Goal: Use online tool/utility: Utilize a website feature to perform a specific function

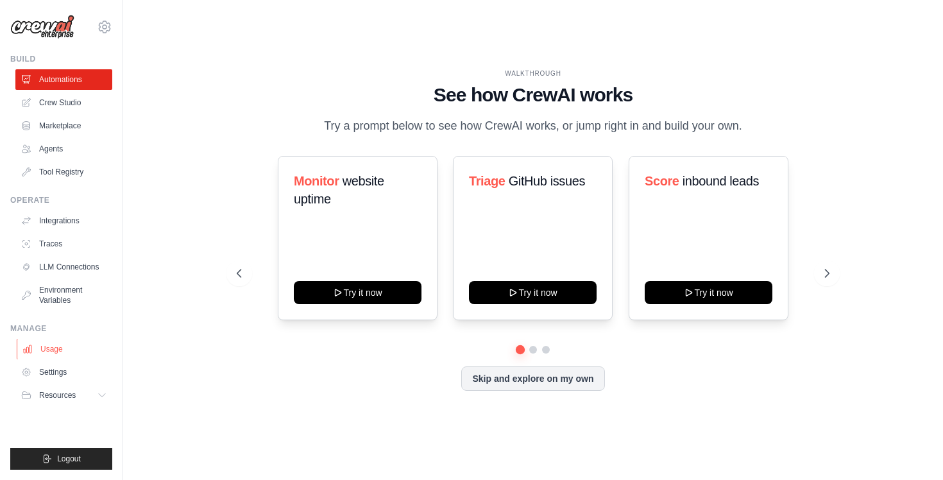
click at [64, 345] on link "Usage" at bounding box center [65, 349] width 97 height 21
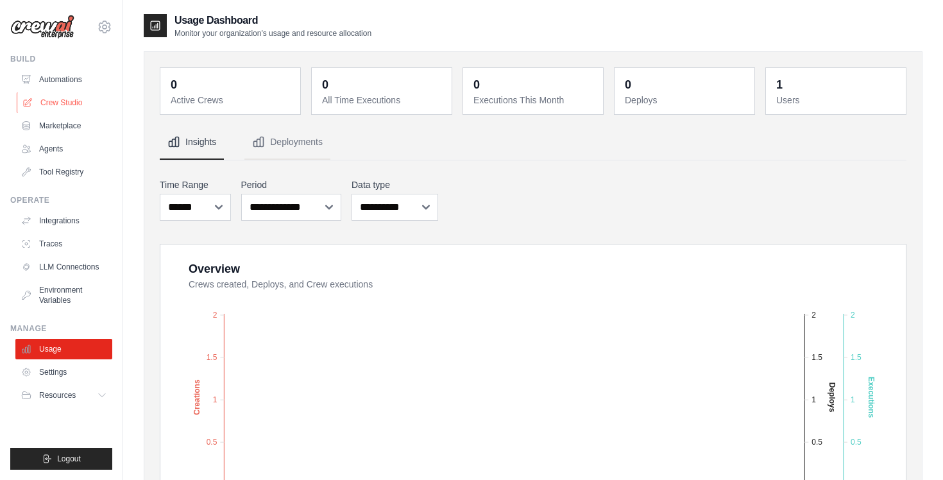
click at [83, 104] on link "Crew Studio" at bounding box center [65, 102] width 97 height 21
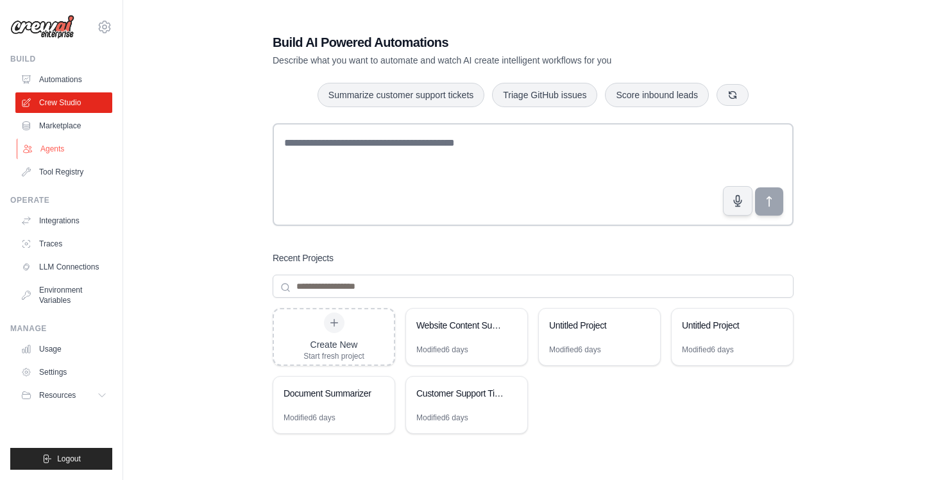
click at [69, 143] on link "Agents" at bounding box center [65, 149] width 97 height 21
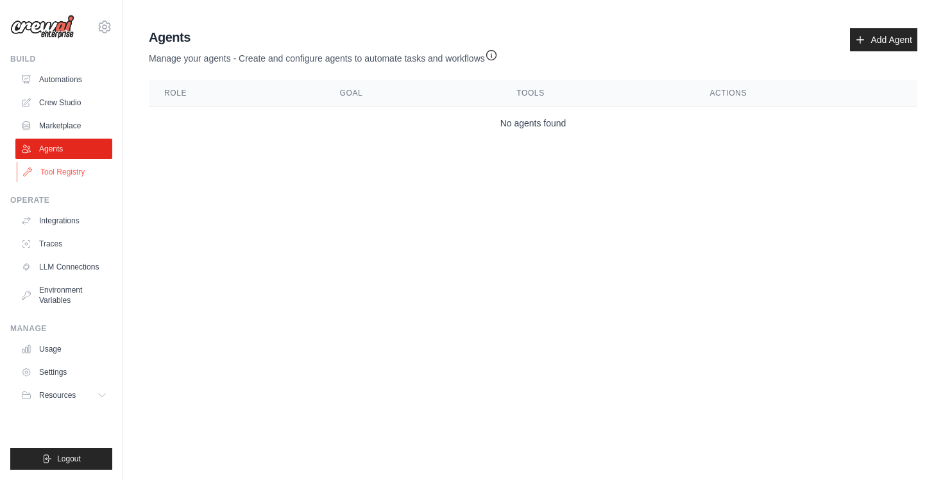
click at [61, 170] on link "Tool Registry" at bounding box center [65, 172] width 97 height 21
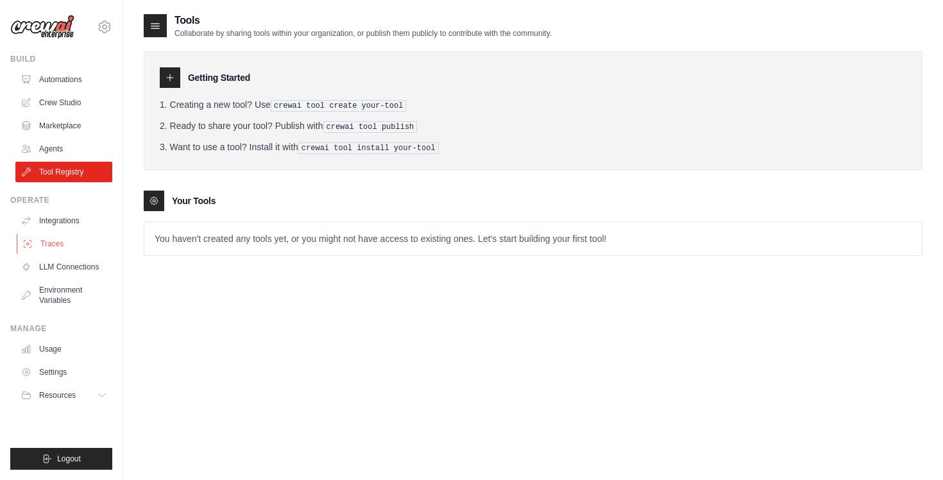
click at [47, 236] on link "Traces" at bounding box center [65, 243] width 97 height 21
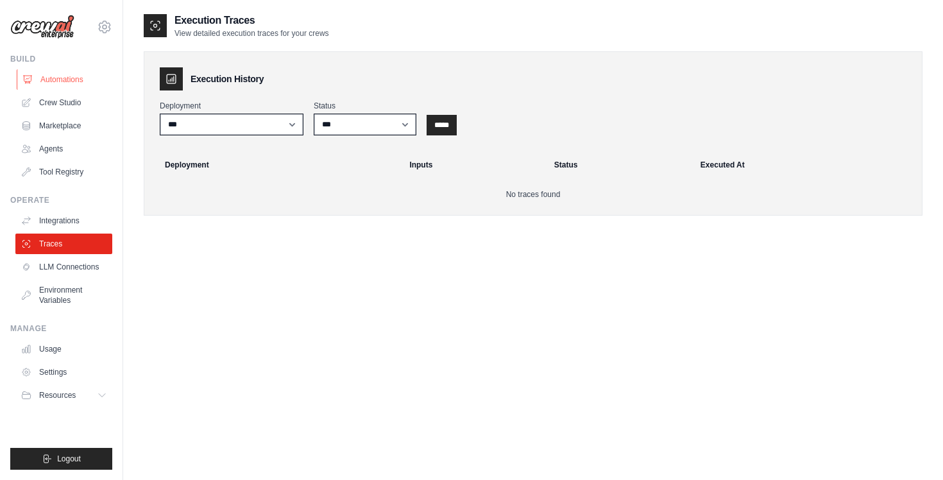
click at [92, 82] on link "Automations" at bounding box center [65, 79] width 97 height 21
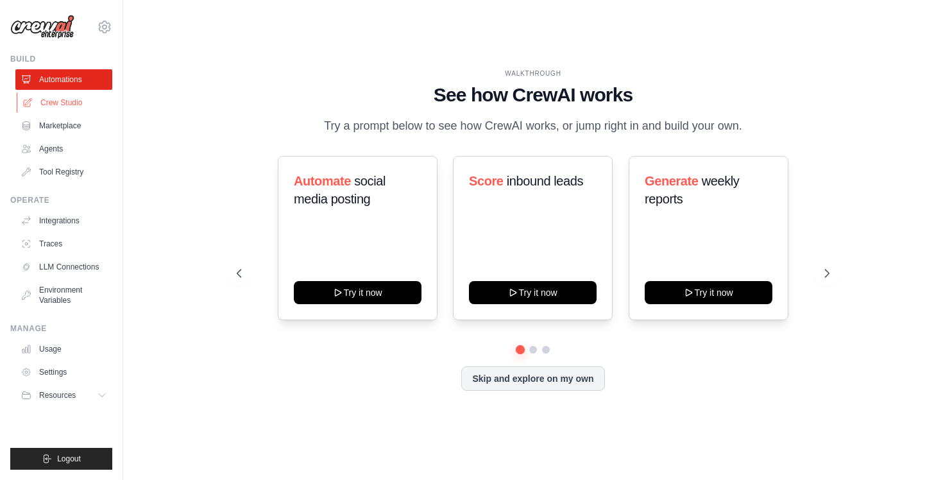
click at [76, 99] on link "Crew Studio" at bounding box center [65, 102] width 97 height 21
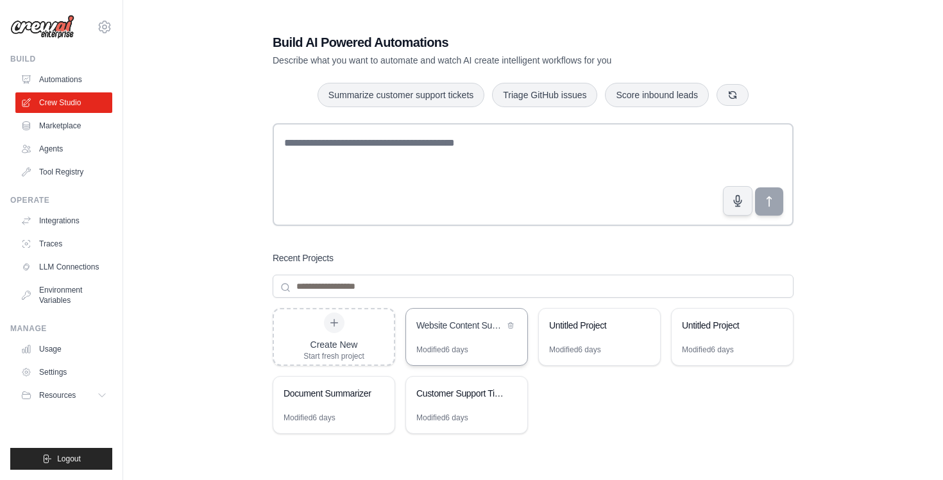
click at [447, 344] on div "Modified 6 days" at bounding box center [442, 349] width 52 height 10
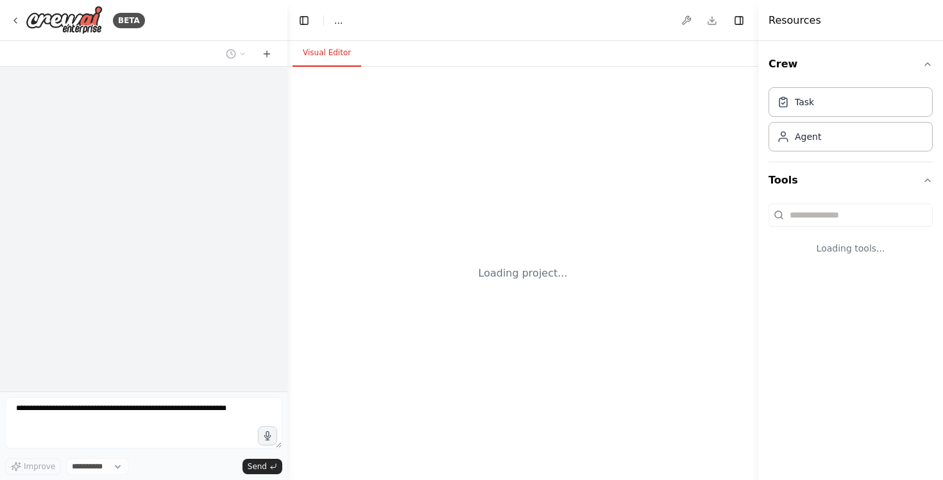
select select "****"
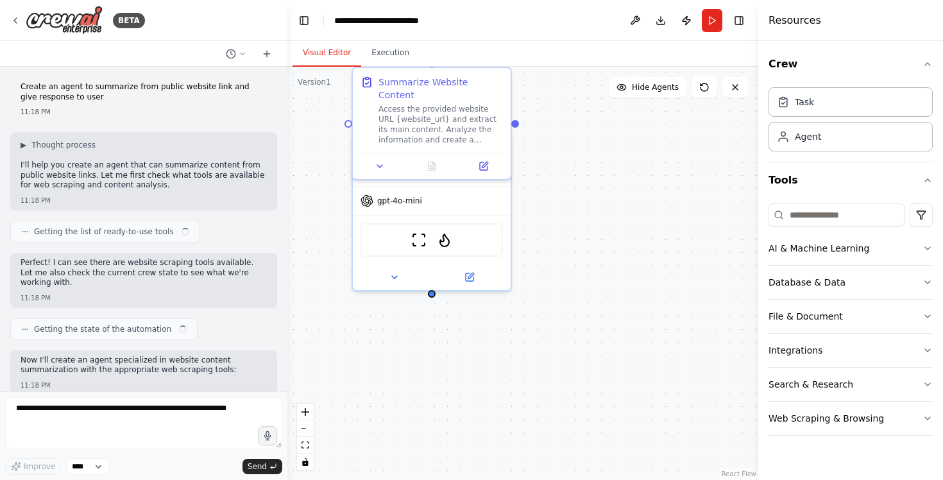
scroll to position [1802, 0]
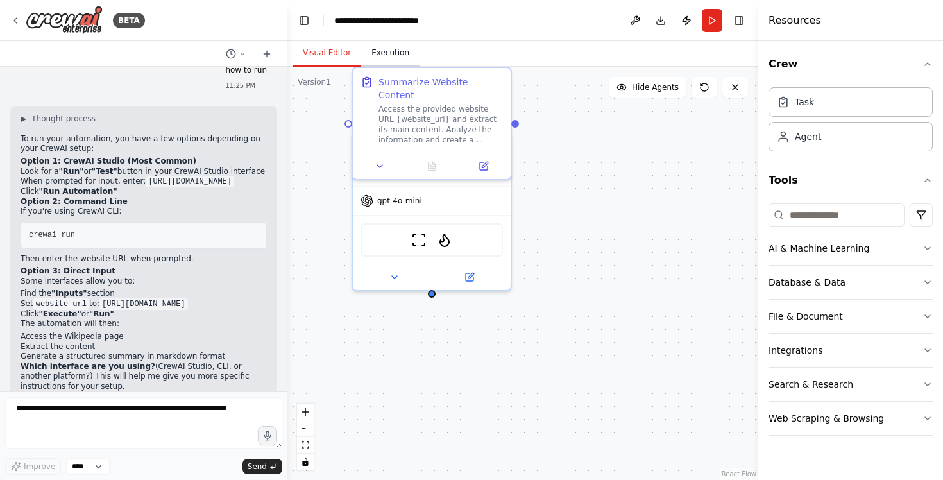
click at [396, 57] on button "Execution" at bounding box center [390, 53] width 58 height 27
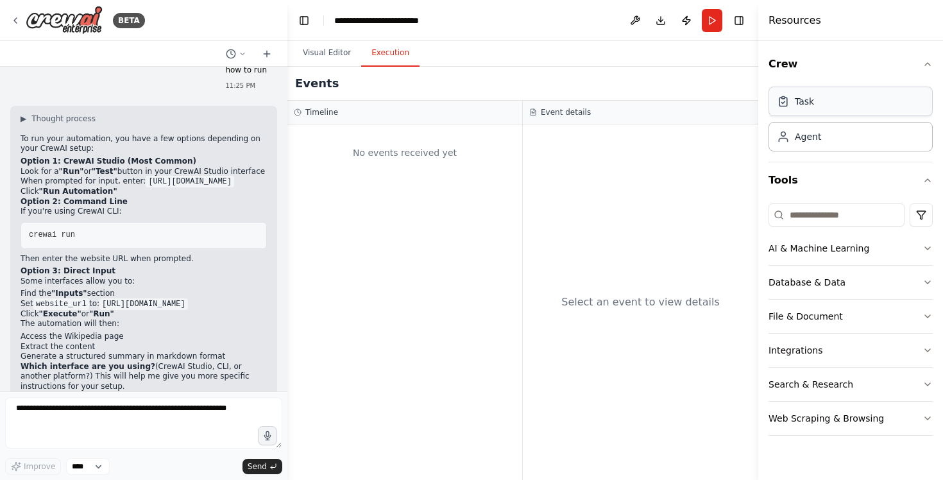
click at [804, 97] on div "Task" at bounding box center [804, 101] width 19 height 13
click at [800, 136] on div "Agent" at bounding box center [808, 136] width 26 height 13
click at [718, 19] on button "Run" at bounding box center [712, 20] width 21 height 23
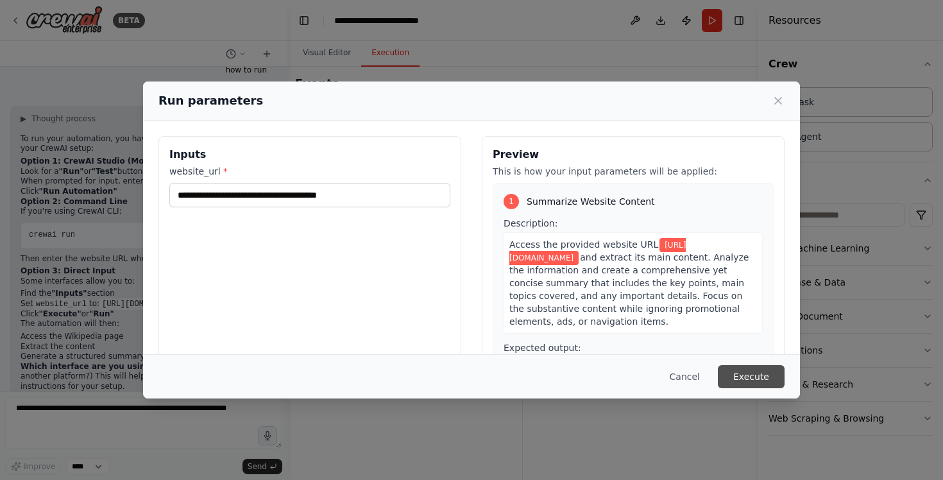
click at [751, 382] on button "Execute" at bounding box center [751, 376] width 67 height 23
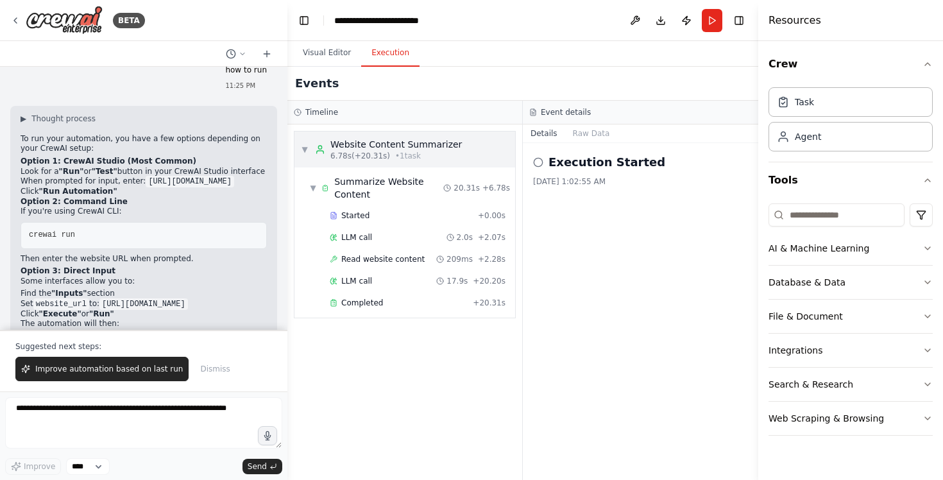
click at [385, 141] on div "Website Content Summarizer" at bounding box center [395, 144] width 131 height 13
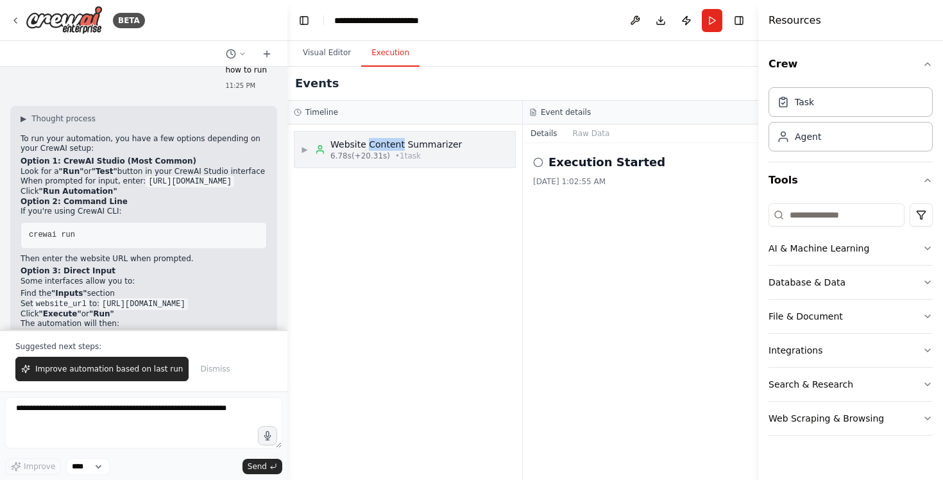
click at [385, 141] on div "Website Content Summarizer" at bounding box center [395, 144] width 131 height 13
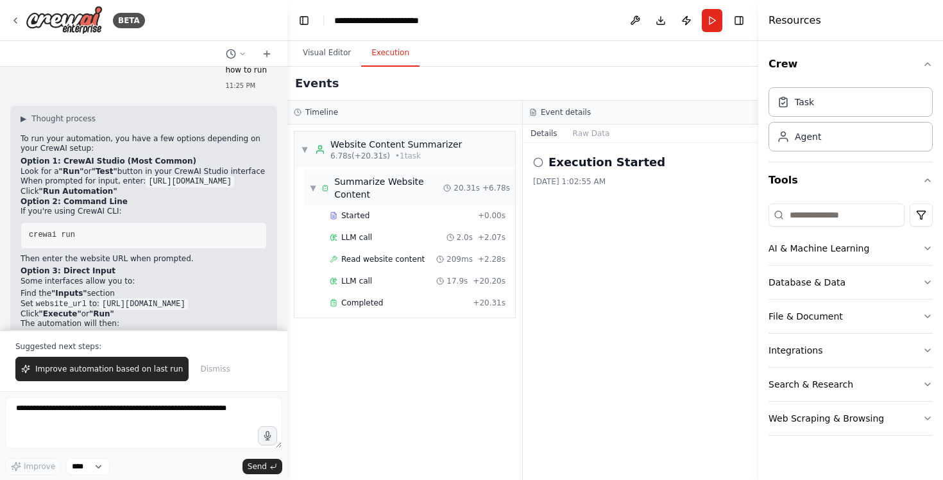
click at [367, 180] on div "Summarize Website Content" at bounding box center [388, 188] width 109 height 26
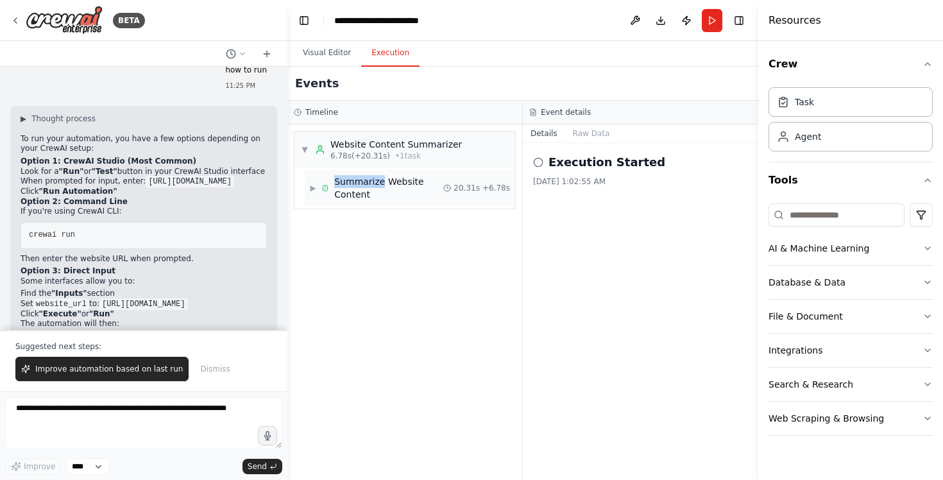
click at [367, 180] on div "Summarize Website Content" at bounding box center [388, 188] width 109 height 26
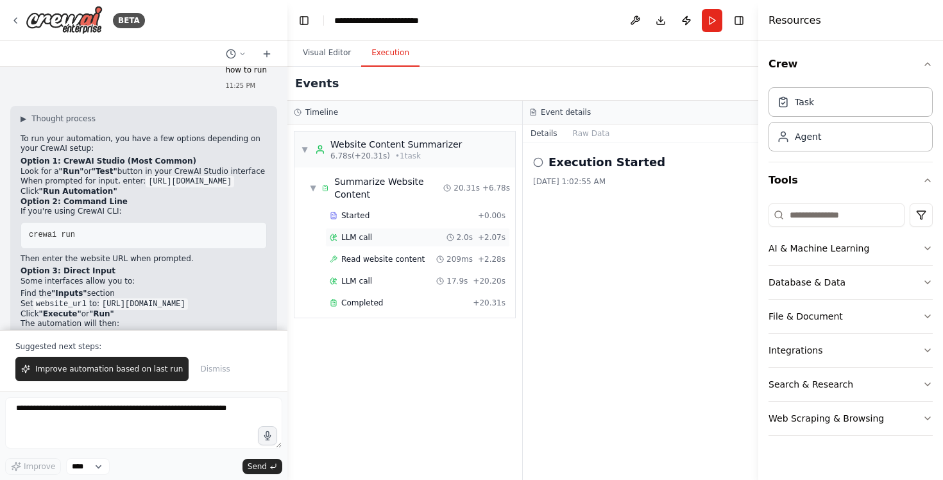
click at [401, 233] on div "LLM call 2.0s + 2.07s" at bounding box center [418, 237] width 176 height 10
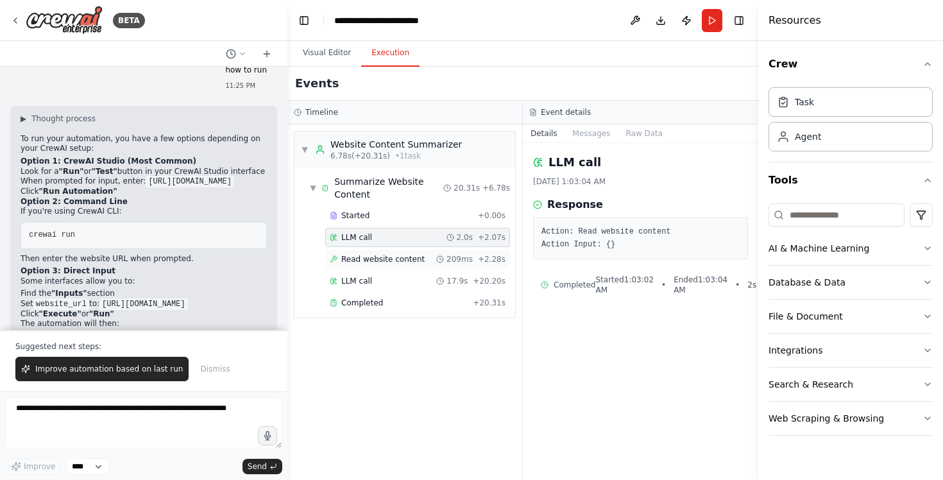
click at [403, 249] on div "Read website content 209ms + 2.28s" at bounding box center [417, 258] width 185 height 19
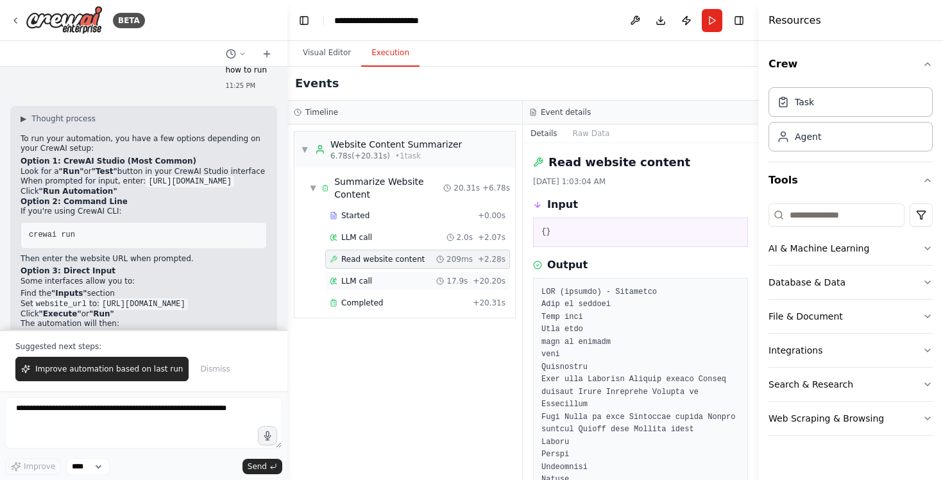
click at [400, 273] on div "LLM call 17.9s + 20.20s" at bounding box center [417, 280] width 185 height 19
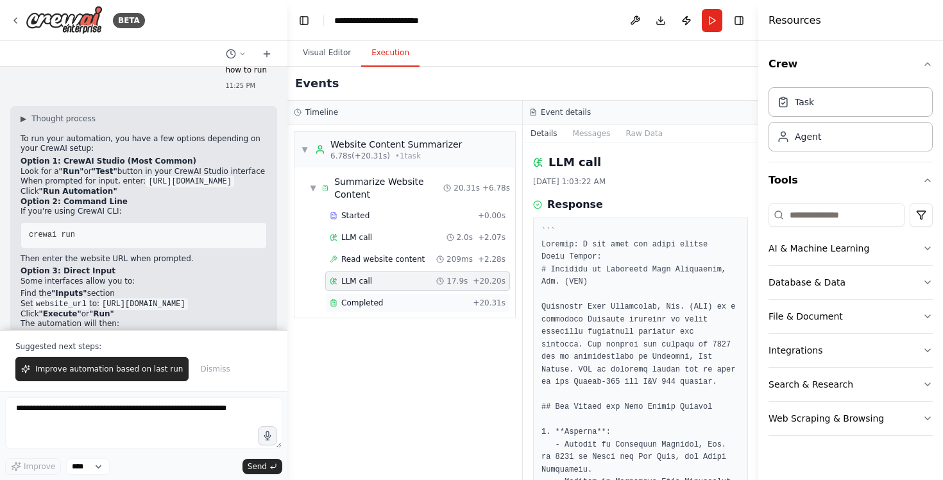
click at [398, 298] on div "Completed" at bounding box center [399, 303] width 138 height 10
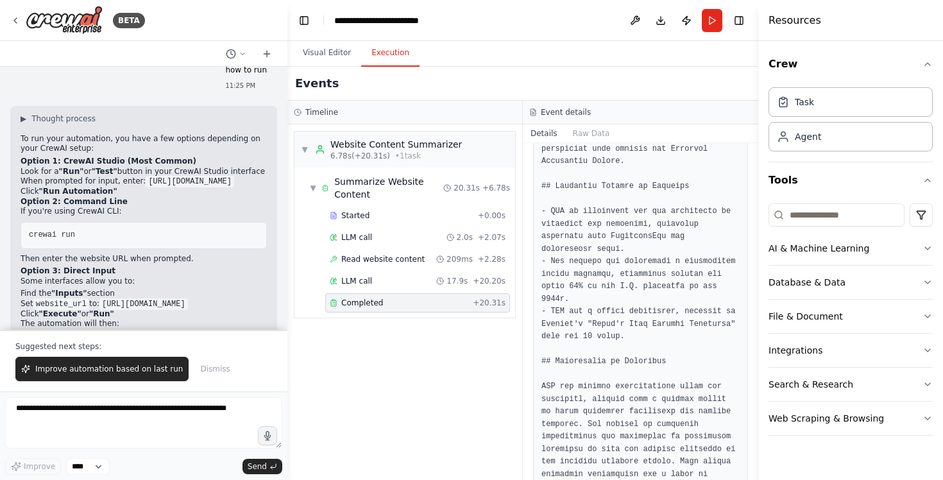
scroll to position [0, 0]
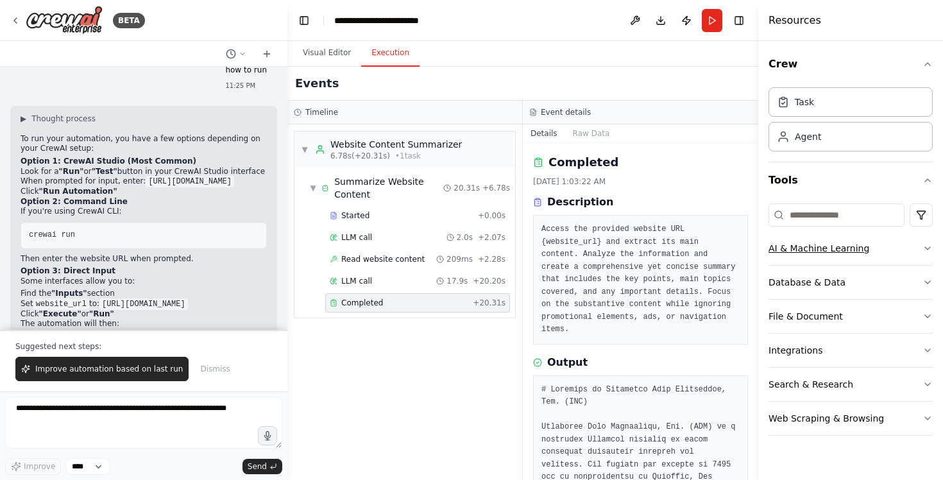
click at [825, 251] on div "AI & Machine Learning" at bounding box center [818, 248] width 101 height 13
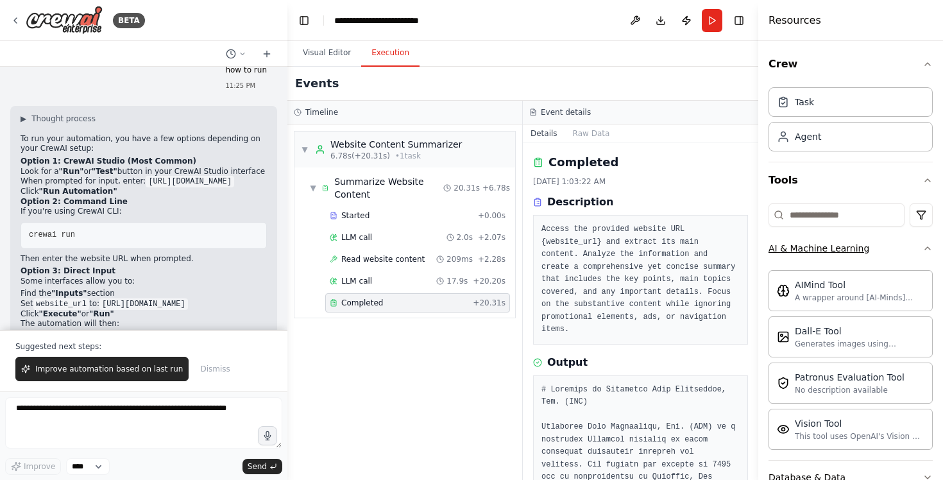
click at [825, 251] on div "AI & Machine Learning" at bounding box center [818, 248] width 101 height 13
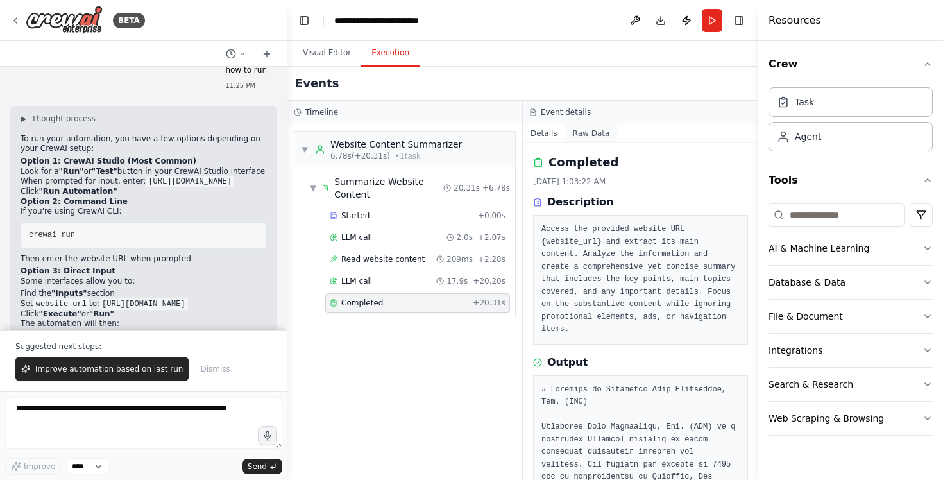
click at [593, 139] on button "Raw Data" at bounding box center [591, 133] width 53 height 18
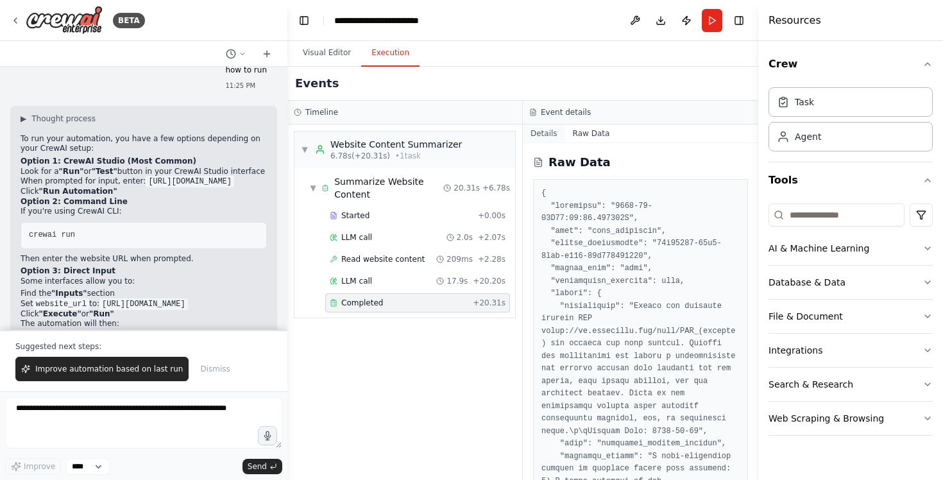
click at [550, 136] on button "Details" at bounding box center [544, 133] width 42 height 18
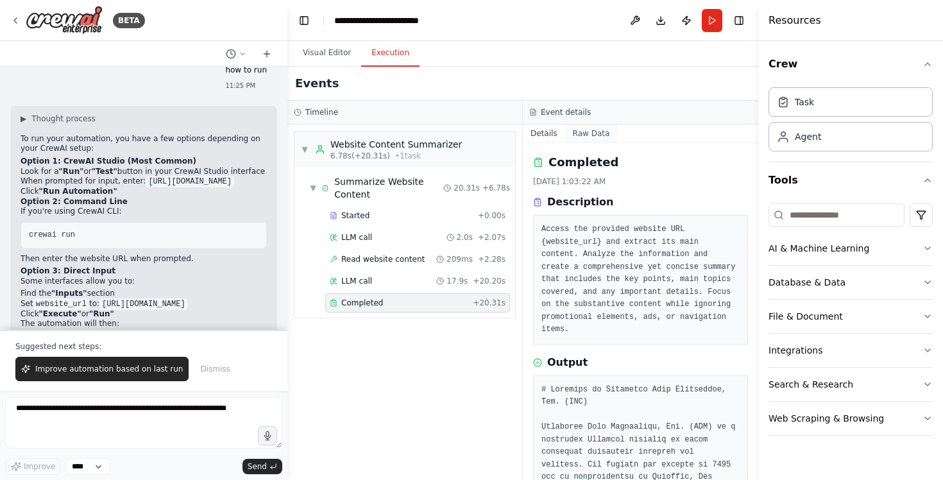
click at [587, 136] on button "Raw Data" at bounding box center [591, 133] width 53 height 18
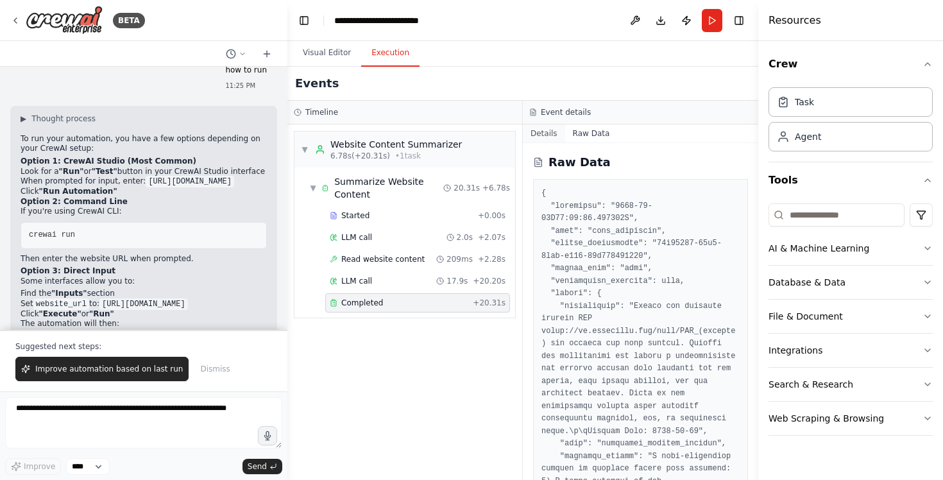
click at [545, 139] on button "Details" at bounding box center [544, 133] width 42 height 18
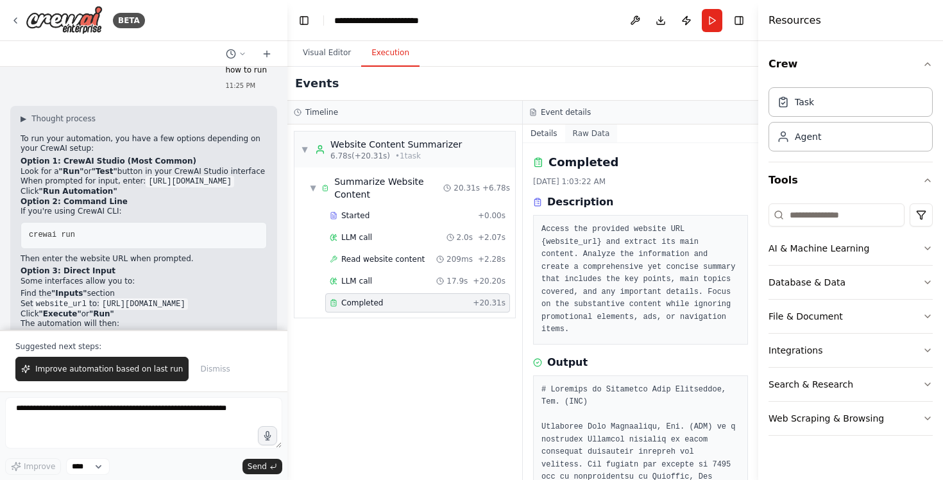
click at [588, 131] on button "Raw Data" at bounding box center [591, 133] width 53 height 18
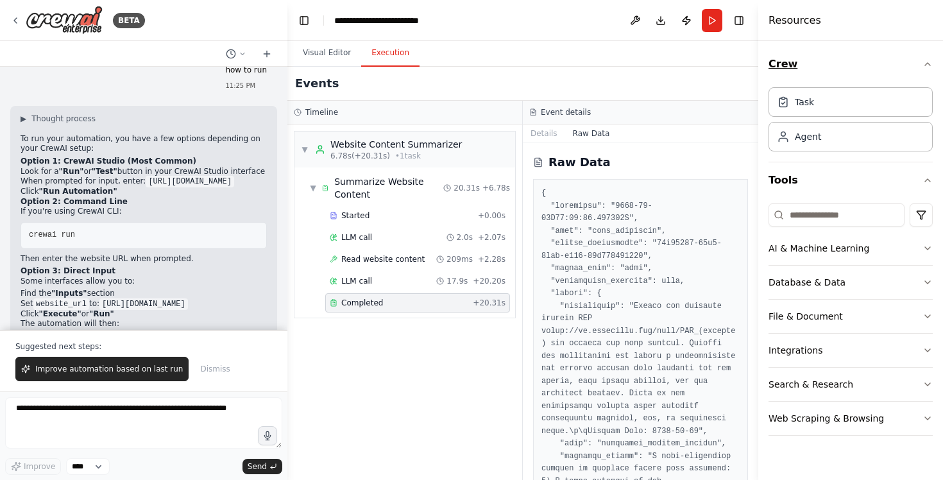
click at [920, 68] on button "Crew" at bounding box center [850, 64] width 164 height 36
